Goal: Find specific page/section: Find specific page/section

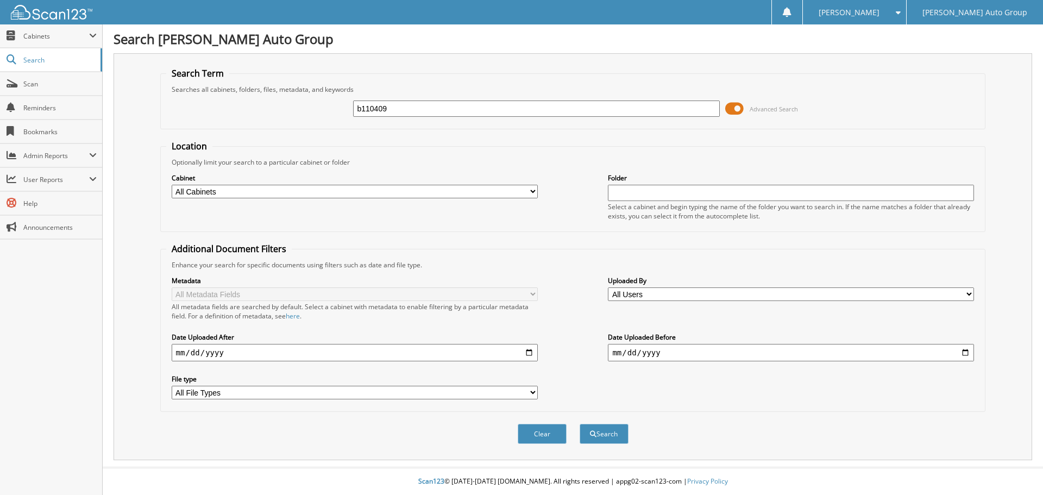
type input "b110409"
click at [579, 424] on button "Search" at bounding box center [603, 434] width 49 height 20
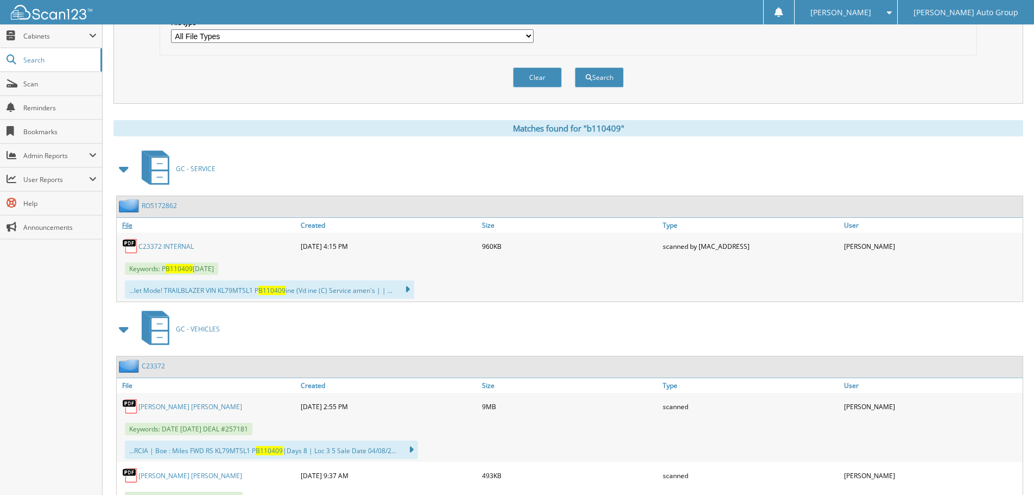
scroll to position [326, 0]
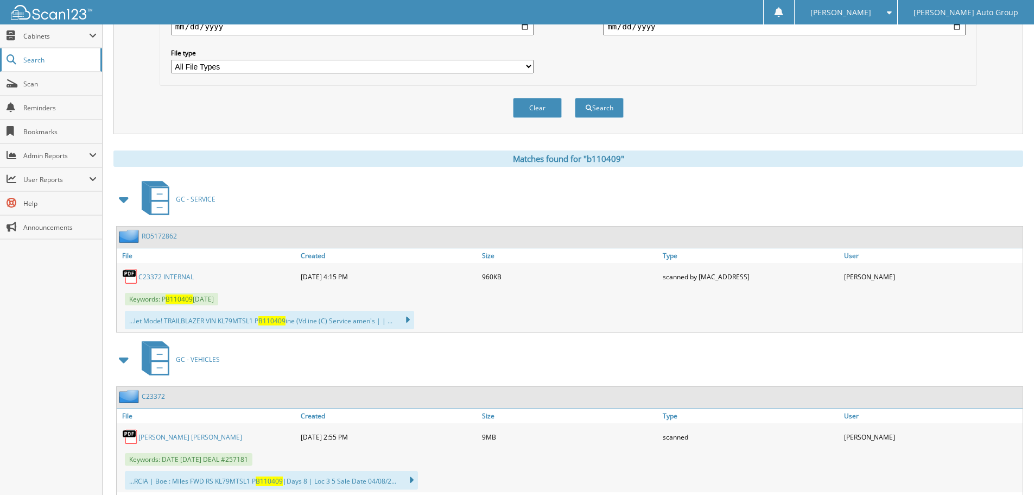
click at [67, 65] on link "Search" at bounding box center [51, 59] width 102 height 23
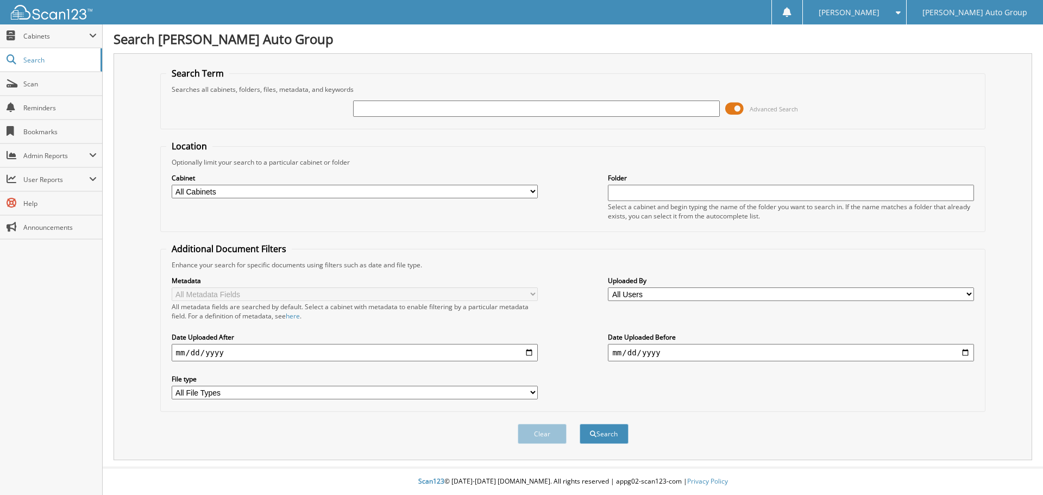
click at [399, 115] on input "text" at bounding box center [536, 108] width 366 height 16
type input "ea77377"
click at [579, 424] on button "Search" at bounding box center [603, 434] width 49 height 20
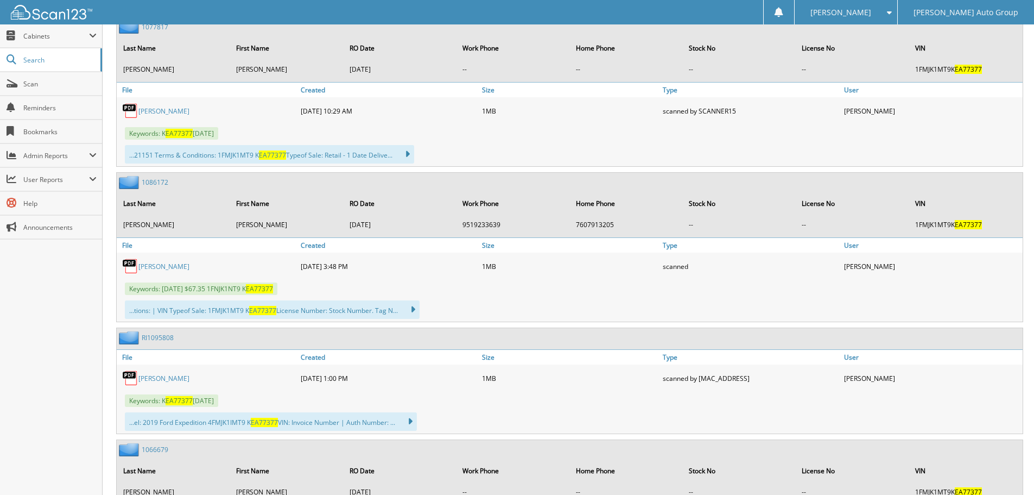
scroll to position [543, 0]
